Goal: Find specific page/section: Find specific page/section

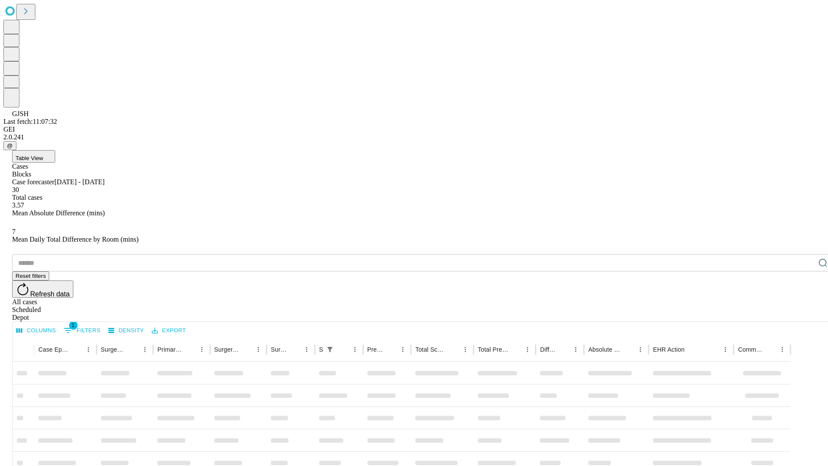
click at [806, 314] on div "Depot" at bounding box center [422, 318] width 821 height 8
